Goal: Communication & Community: Connect with others

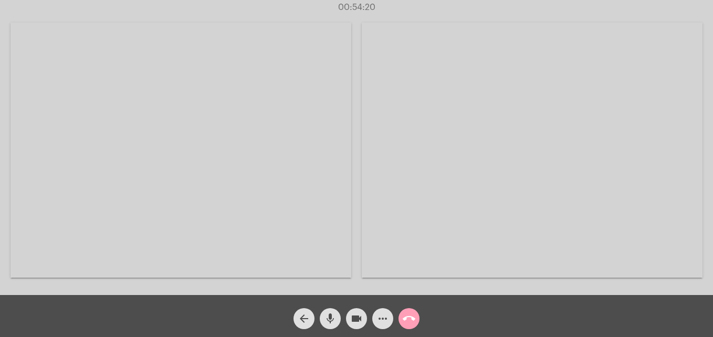
click at [409, 316] on mat-icon "call_end" at bounding box center [409, 318] width 13 height 13
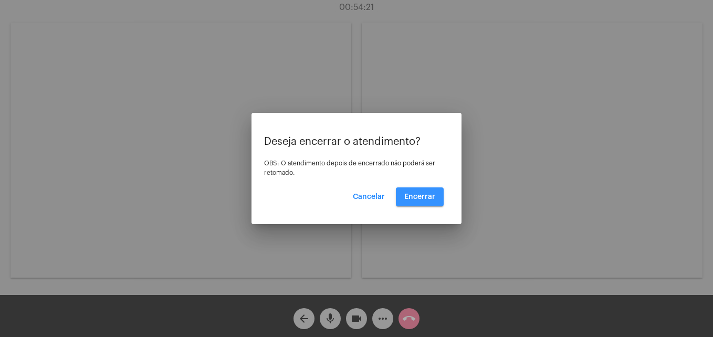
click at [430, 193] on span "Encerrar" at bounding box center [419, 196] width 31 height 7
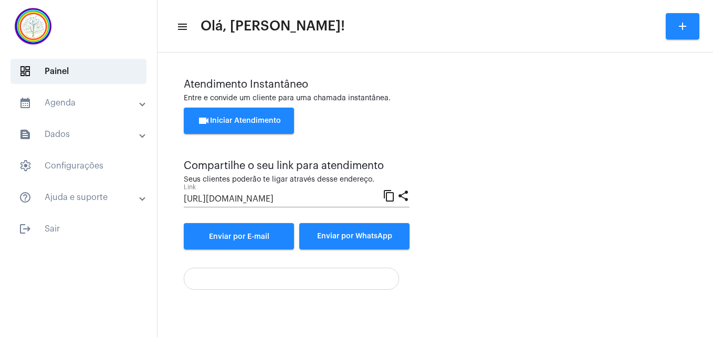
click at [266, 116] on button "videocam Iniciar Atendimento" at bounding box center [239, 121] width 110 height 26
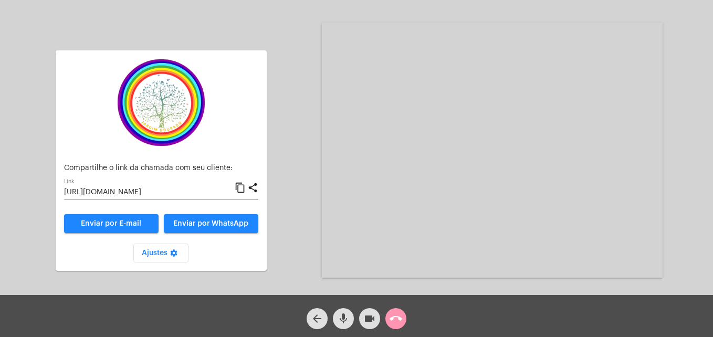
click at [242, 189] on mat-icon "content_copy" at bounding box center [240, 188] width 11 height 13
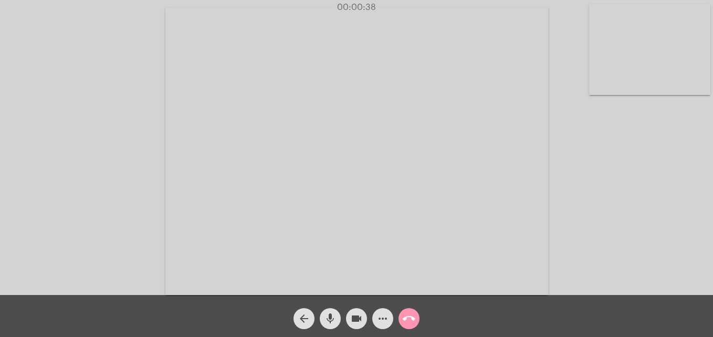
click at [595, 82] on video at bounding box center [649, 49] width 121 height 91
click at [297, 273] on video at bounding box center [451, 150] width 383 height 287
